Goal: Task Accomplishment & Management: Complete application form

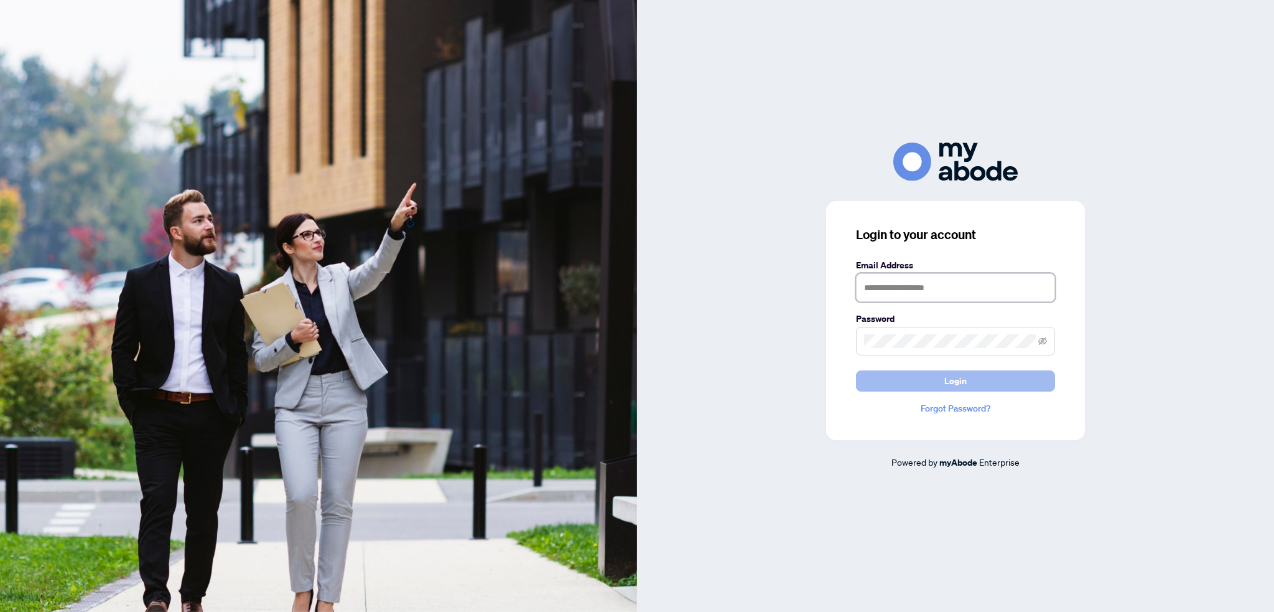
type input "**********"
click at [892, 380] on button "Login" at bounding box center [955, 380] width 199 height 21
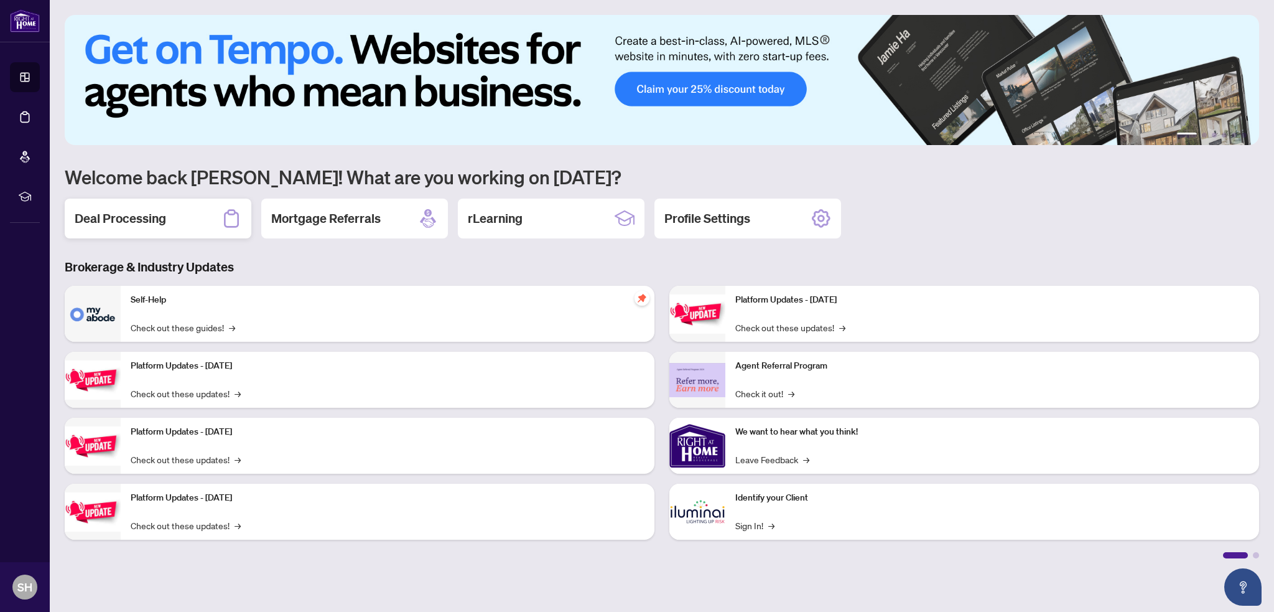
click at [123, 218] on h2 "Deal Processing" at bounding box center [120, 218] width 91 height 17
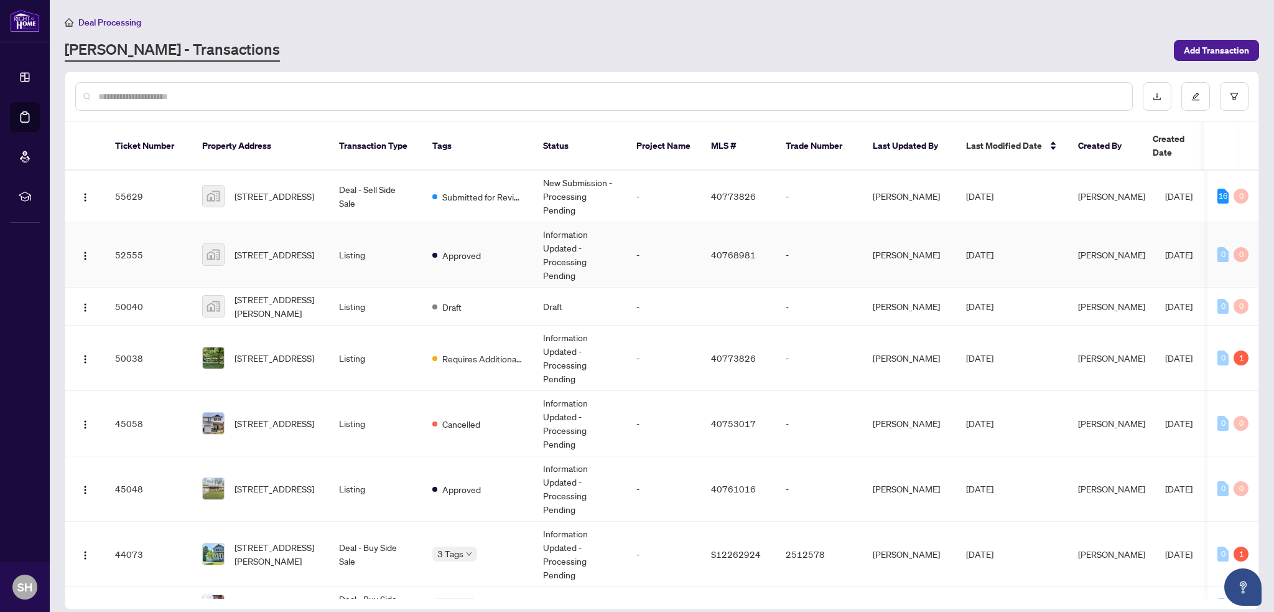
click at [213, 244] on img at bounding box center [213, 254] width 21 height 21
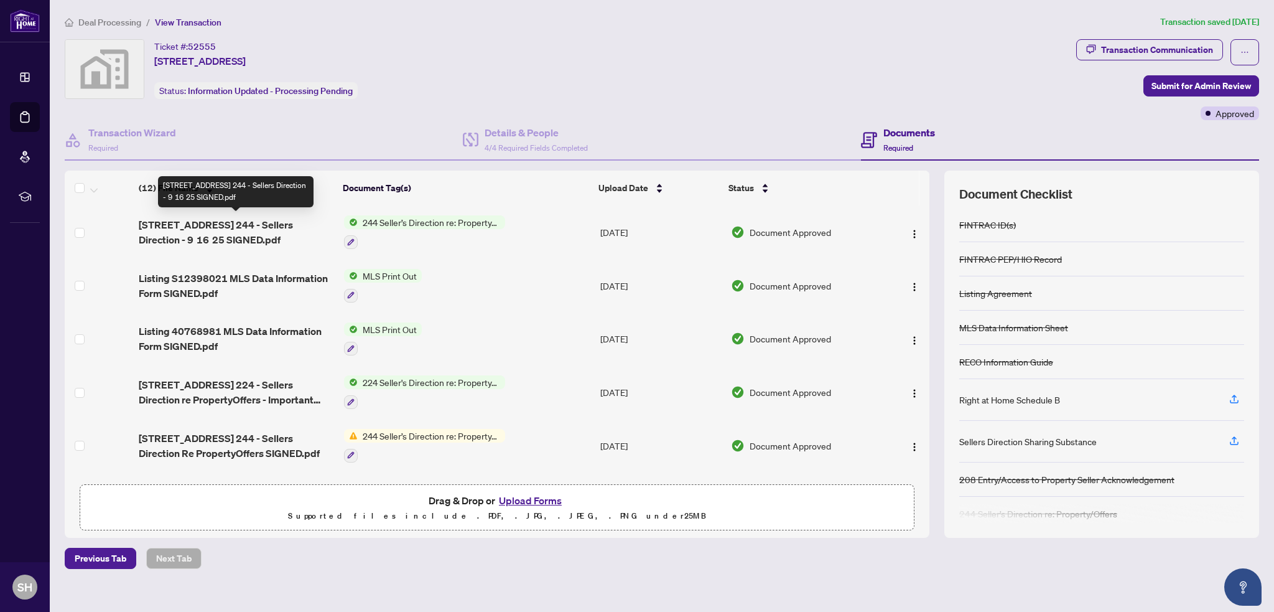
click at [279, 220] on span "[STREET_ADDRESS] 244 - Sellers Direction - 9 16 25 SIGNED.pdf" at bounding box center [236, 232] width 195 height 30
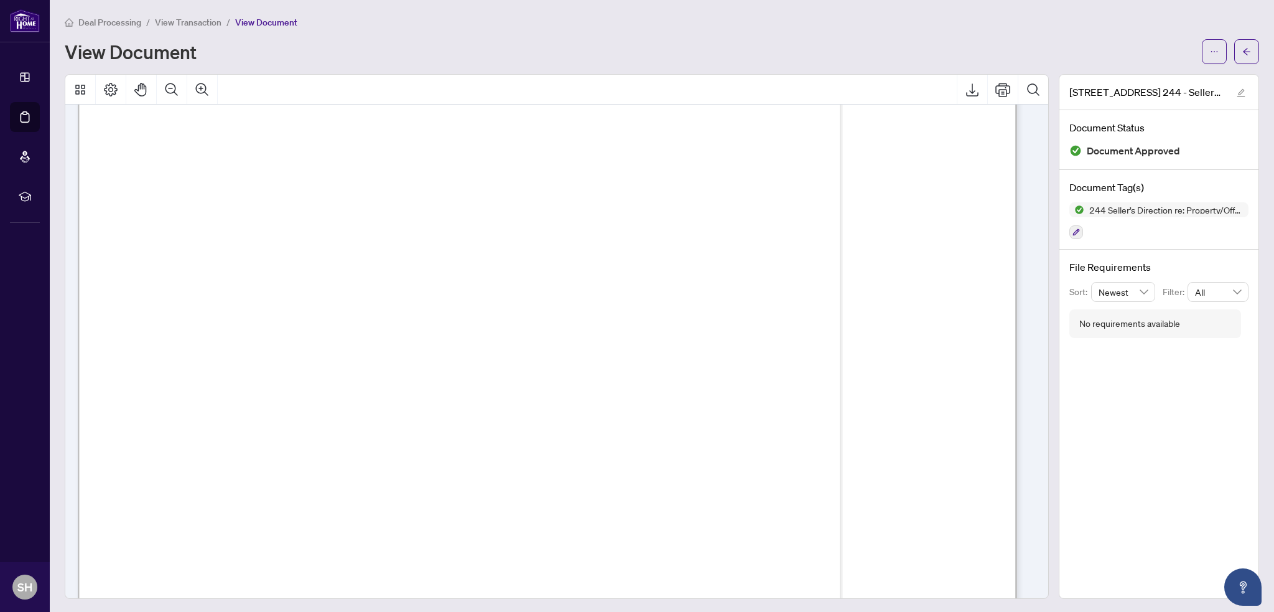
scroll to position [207, 0]
click at [1242, 51] on icon "arrow-left" at bounding box center [1246, 51] width 9 height 9
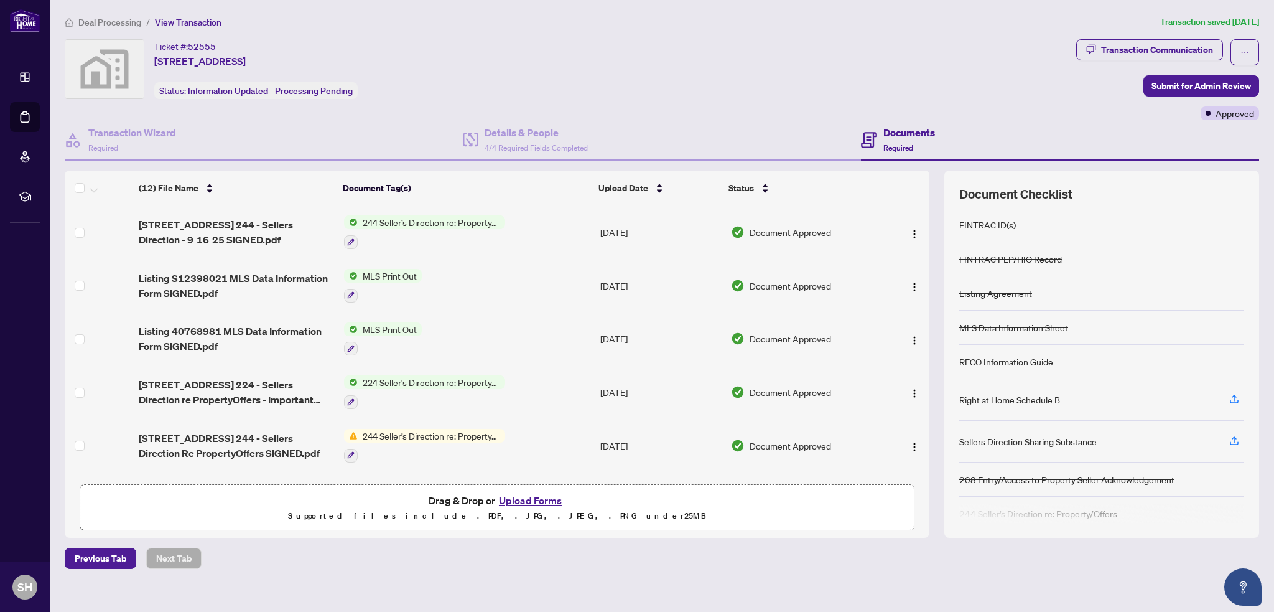
click at [516, 495] on button "Upload Forms" at bounding box center [530, 500] width 70 height 16
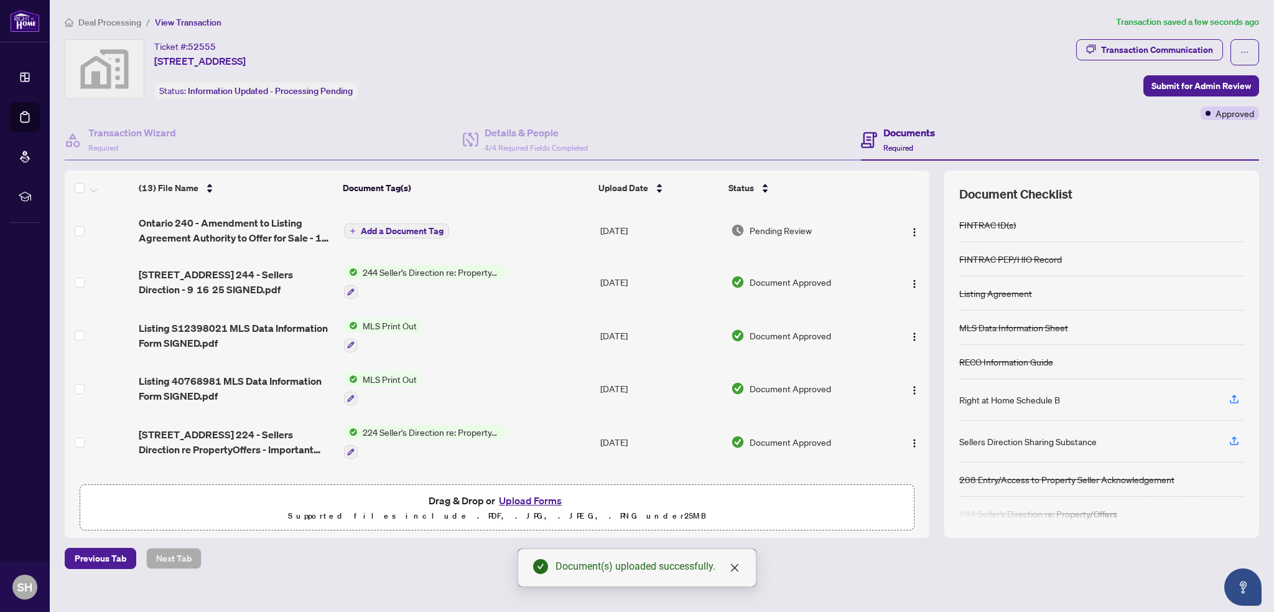
click at [373, 226] on span "Add a Document Tag" at bounding box center [402, 230] width 83 height 9
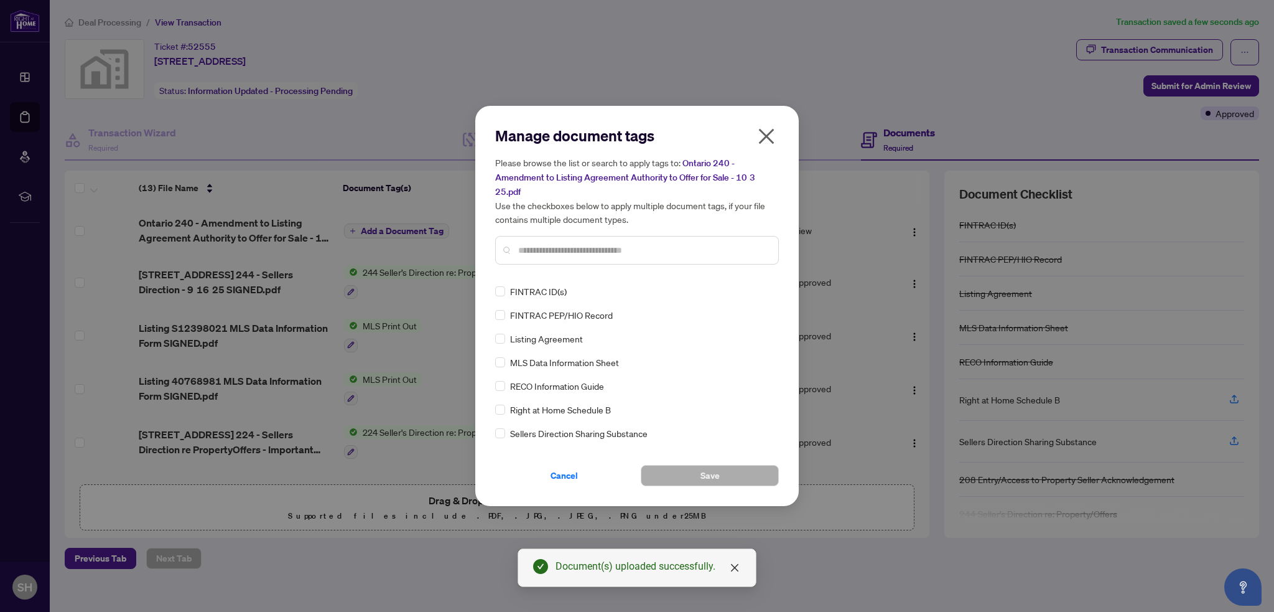
click at [558, 245] on input "text" at bounding box center [643, 250] width 250 height 14
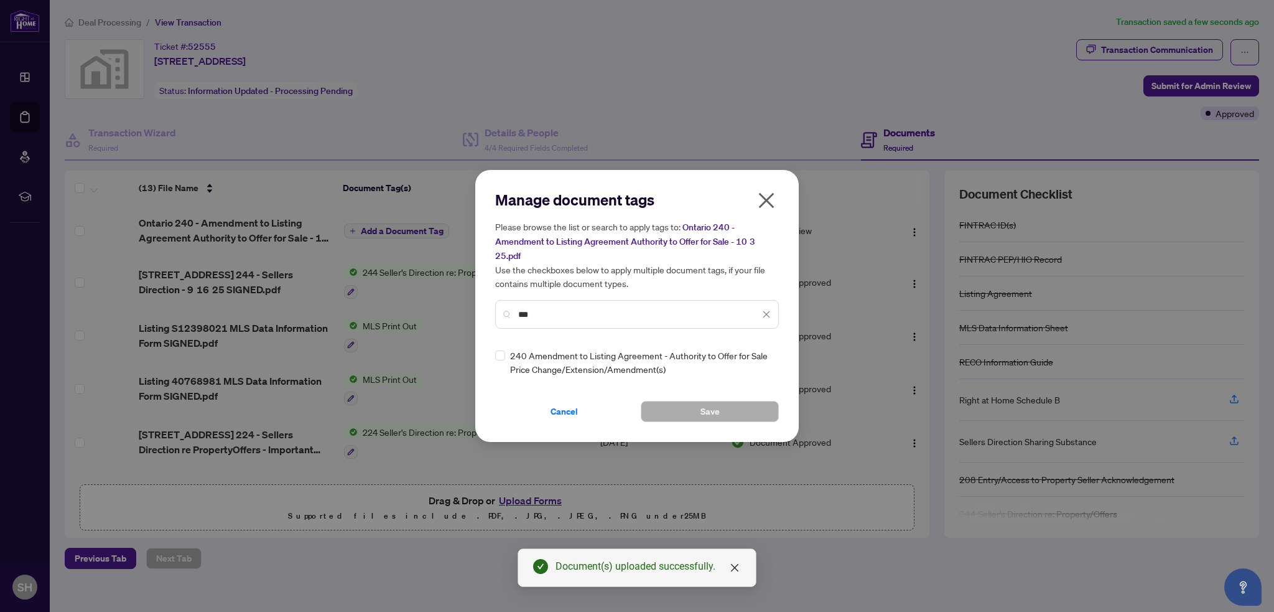
type input "***"
click at [699, 415] on button "Save" at bounding box center [710, 411] width 138 height 21
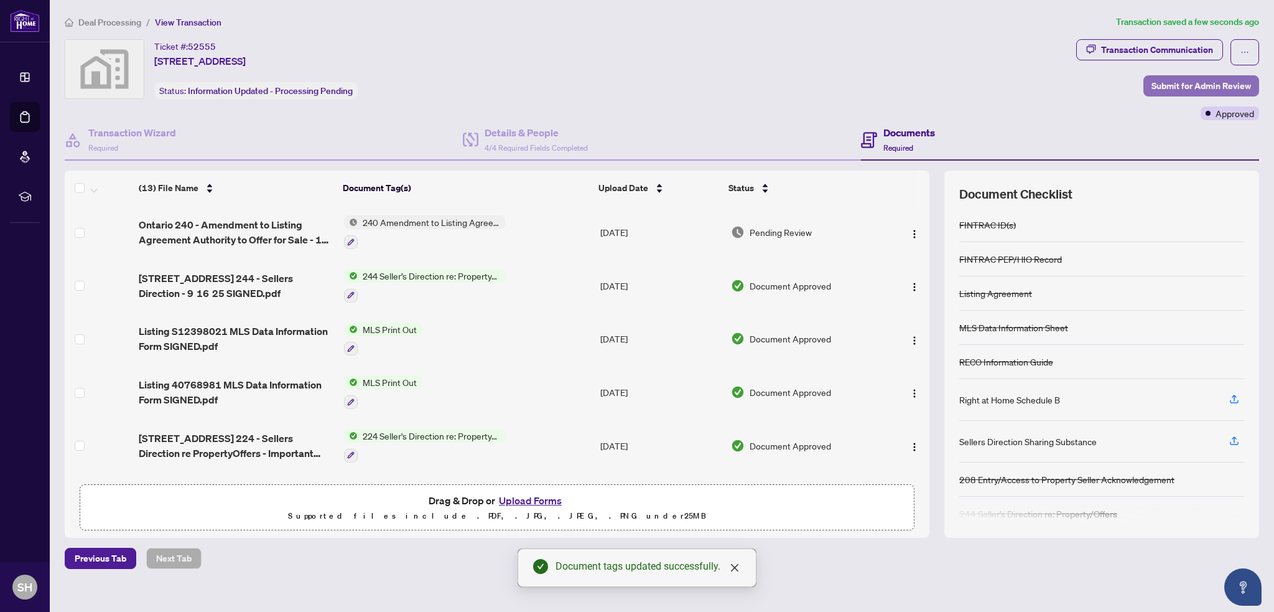
click at [1170, 88] on span "Submit for Admin Review" at bounding box center [1202, 86] width 100 height 20
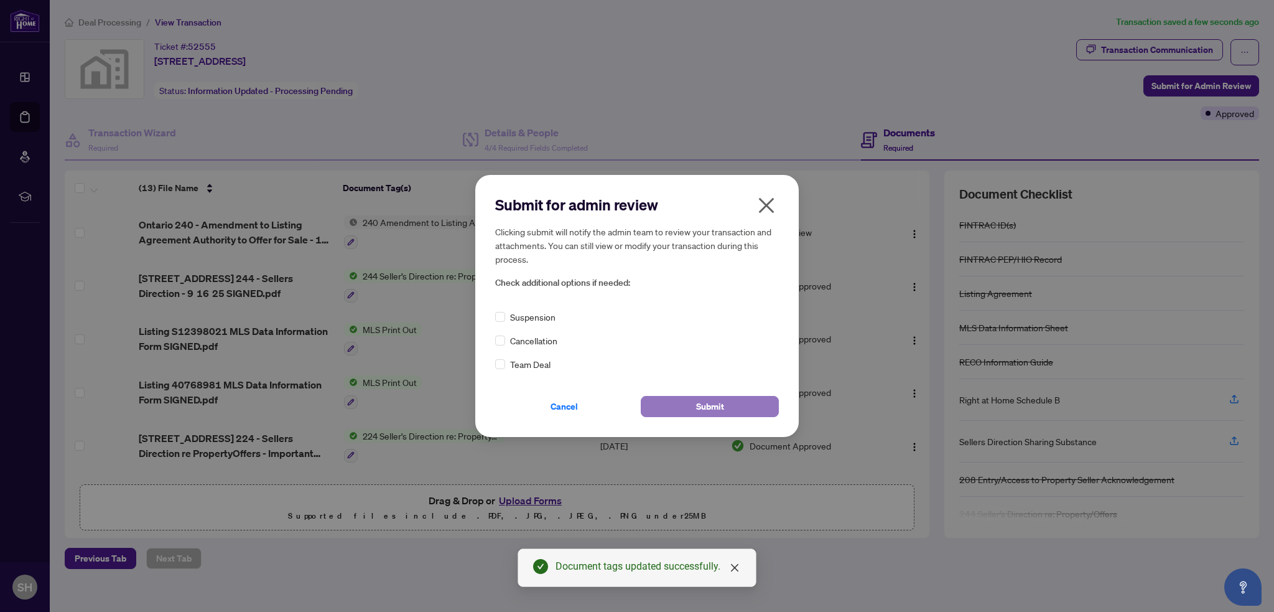
click at [709, 400] on span "Submit" at bounding box center [710, 406] width 28 height 20
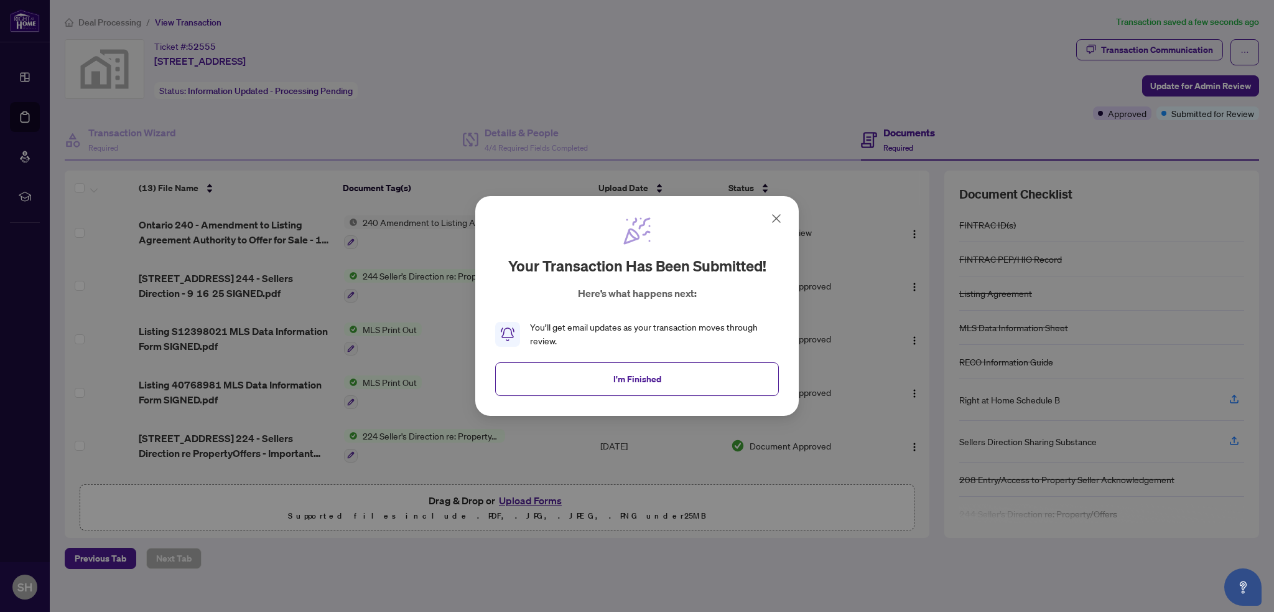
click at [560, 364] on button "I'm Finished" at bounding box center [637, 379] width 284 height 34
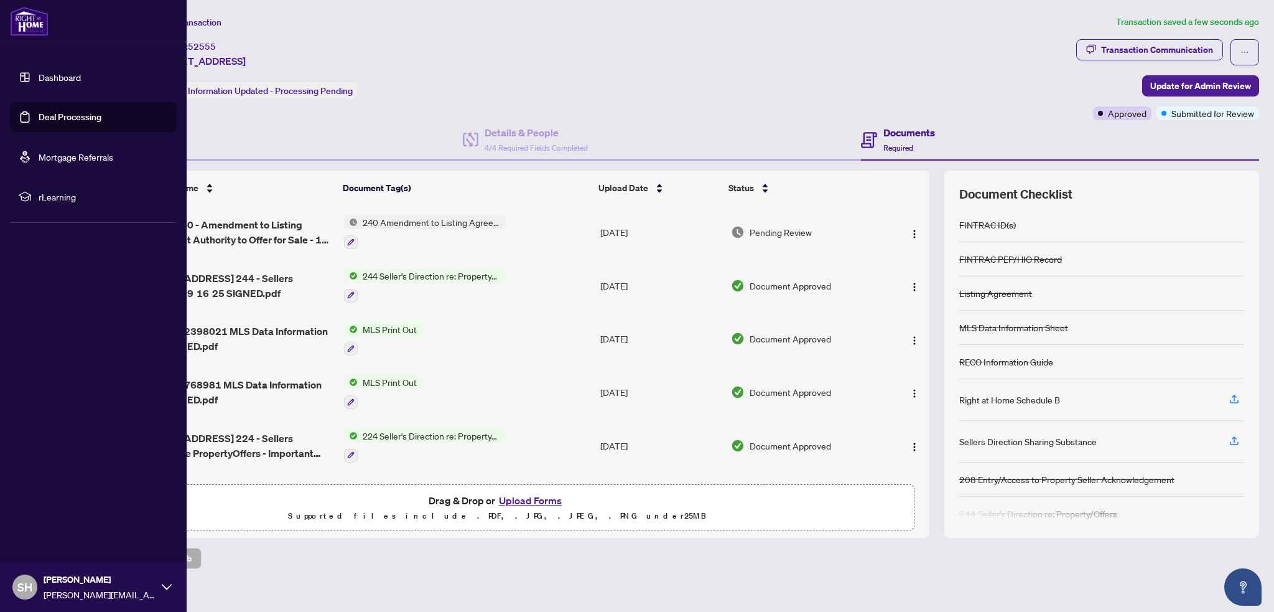
click at [39, 111] on link "Deal Processing" at bounding box center [70, 116] width 63 height 11
